Goal: Task Accomplishment & Management: Manage account settings

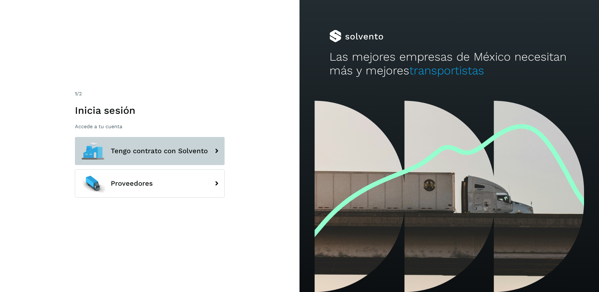
click at [170, 155] on button "Tengo contrato con Solvento" at bounding box center [150, 151] width 150 height 28
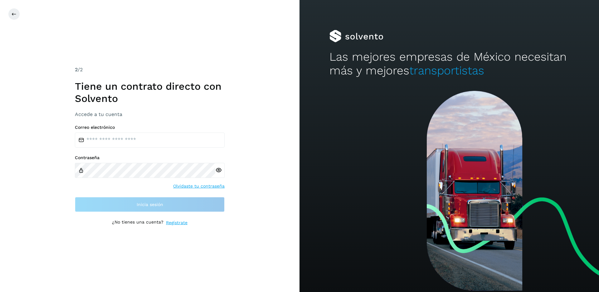
click at [19, 20] on div "2 /2 Tiene un contrato directo con [PERSON_NAME] Accede a tu cuenta Correo elec…" at bounding box center [150, 146] width 300 height 292
click at [16, 16] on icon at bounding box center [14, 14] width 5 height 5
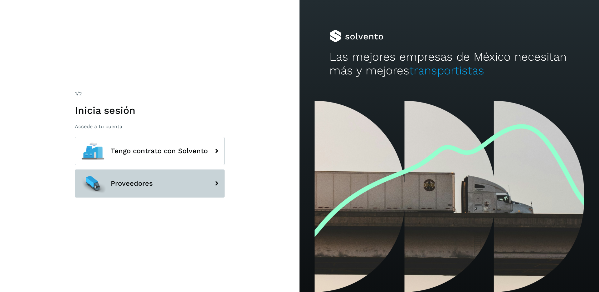
click at [160, 185] on button "Proveedores" at bounding box center [150, 183] width 150 height 28
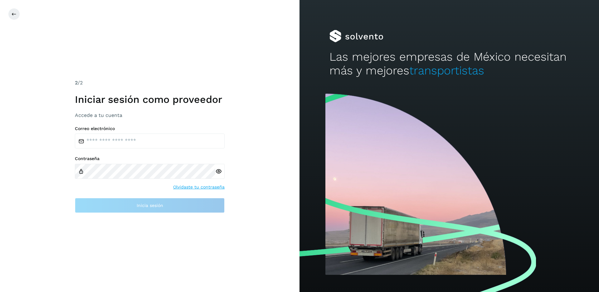
click at [159, 151] on div "Correo electrónico Contraseña Olvidaste tu contraseña Inicia sesión" at bounding box center [150, 169] width 150 height 87
click at [155, 141] on input "email" at bounding box center [150, 140] width 150 height 15
paste input "**********"
type input "**********"
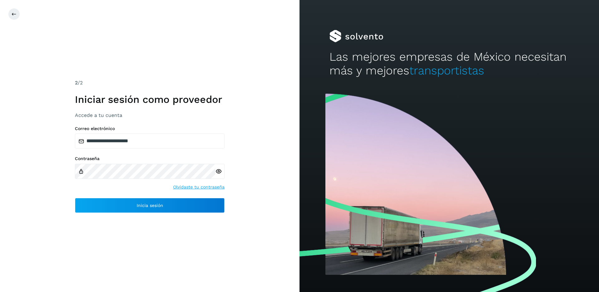
click at [263, 161] on div "**********" at bounding box center [150, 146] width 300 height 292
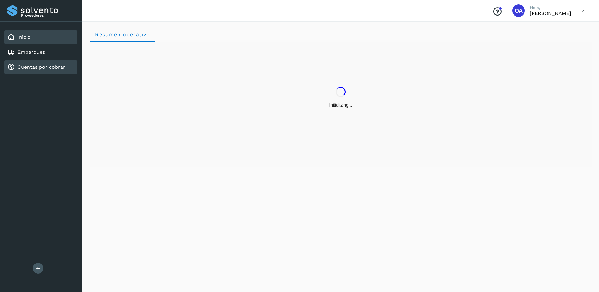
click at [66, 68] on div "Cuentas por cobrar" at bounding box center [40, 67] width 73 height 14
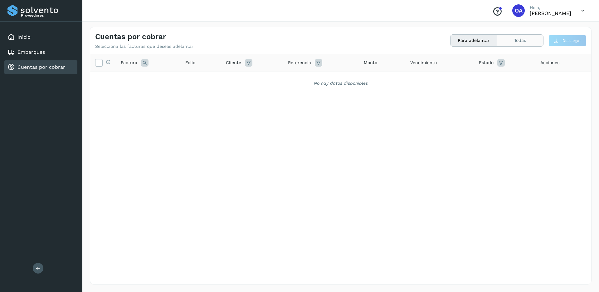
click at [520, 41] on button "Todas" at bounding box center [520, 41] width 46 height 12
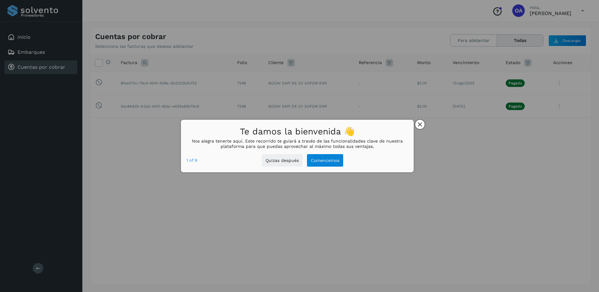
click at [421, 125] on icon "close," at bounding box center [420, 124] width 4 height 4
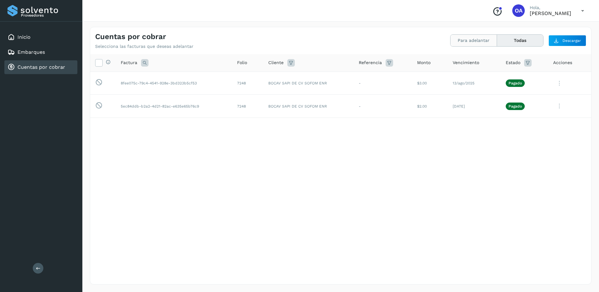
click at [473, 41] on button "Para adelantar" at bounding box center [474, 41] width 47 height 12
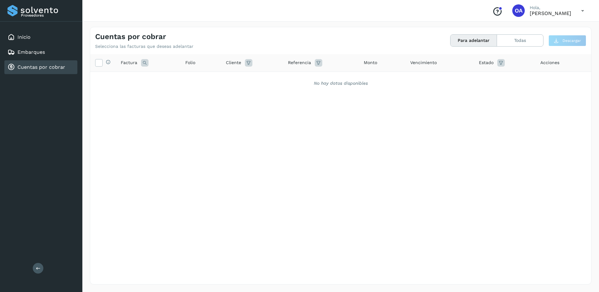
click at [203, 78] on div "No hay datos disponibles" at bounding box center [340, 83] width 501 height 23
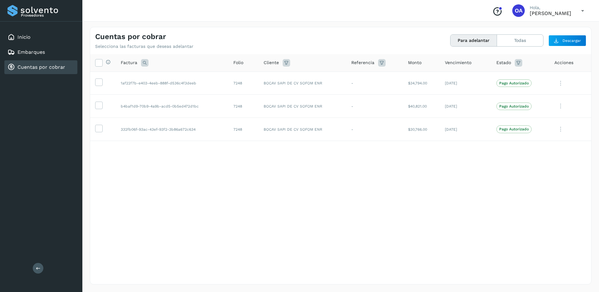
click at [272, 208] on div "Selecciona todas las facturas disponibles para adelanto Factura Folio Cliente R…" at bounding box center [340, 156] width 501 height 204
click at [100, 81] on icon at bounding box center [99, 81] width 7 height 7
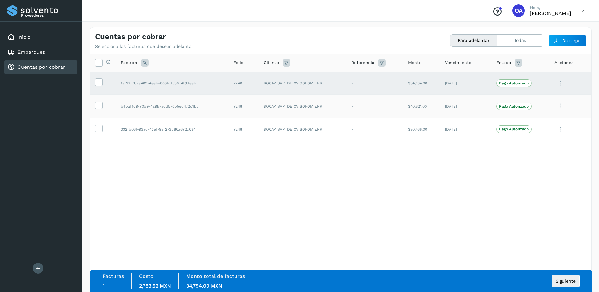
click at [101, 99] on td at bounding box center [103, 106] width 26 height 23
click at [98, 100] on td at bounding box center [103, 106] width 26 height 23
click at [98, 106] on icon at bounding box center [99, 104] width 7 height 7
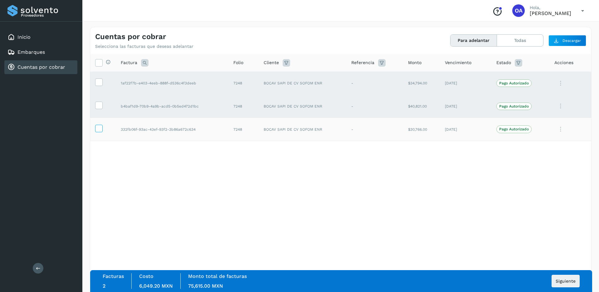
click at [100, 128] on icon at bounding box center [99, 128] width 7 height 7
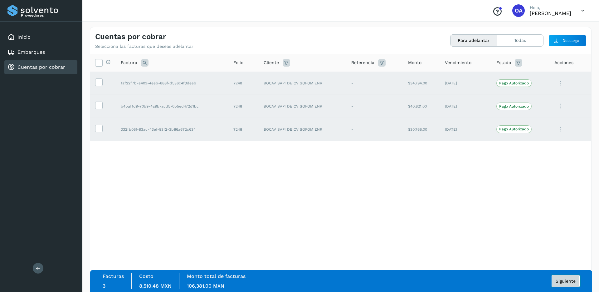
click at [554, 280] on button "Siguiente" at bounding box center [566, 280] width 28 height 12
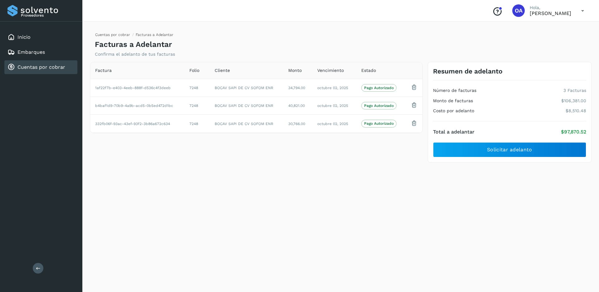
click at [115, 34] on link "Cuentas por cobrar" at bounding box center [112, 34] width 35 height 4
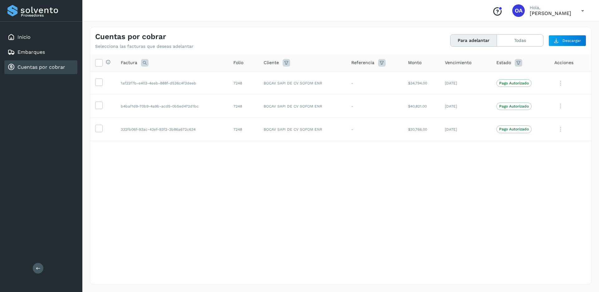
click at [37, 267] on icon at bounding box center [38, 267] width 5 height 5
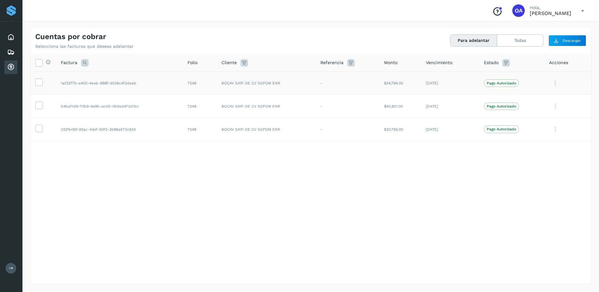
click at [44, 83] on td at bounding box center [43, 82] width 26 height 23
click at [38, 83] on icon at bounding box center [39, 81] width 7 height 7
